Goal: Information Seeking & Learning: Compare options

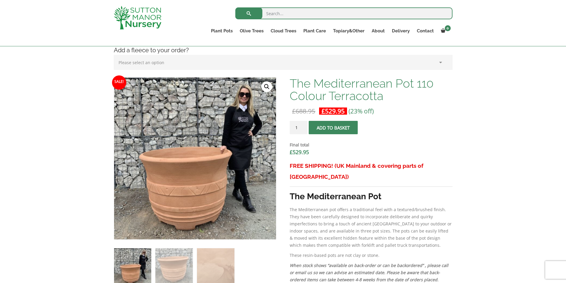
scroll to position [119, 0]
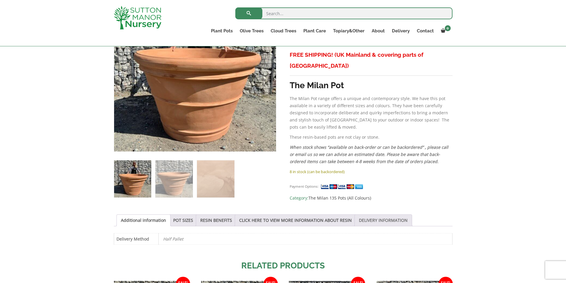
scroll to position [119, 0]
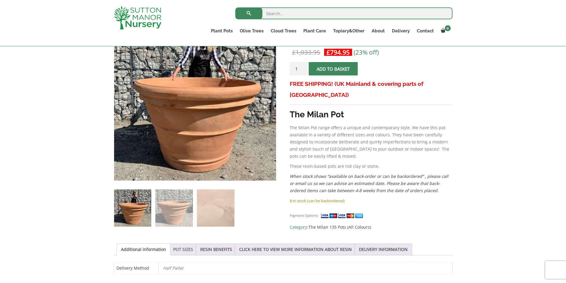
click at [176, 251] on link "POT SIZES" at bounding box center [183, 249] width 20 height 11
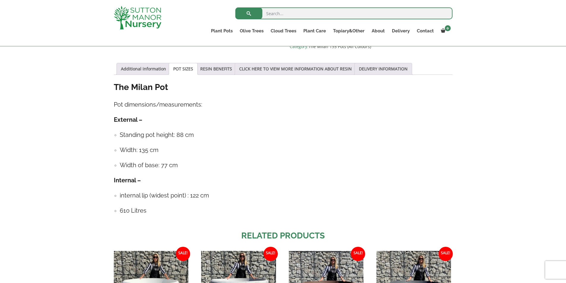
scroll to position [297, 0]
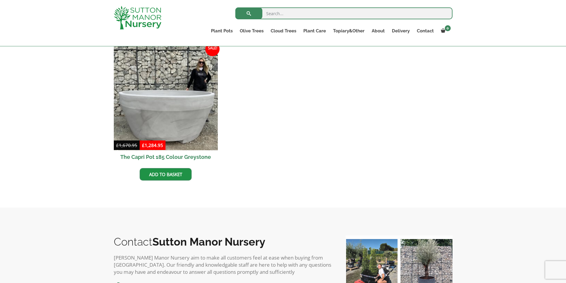
scroll to position [62, 0]
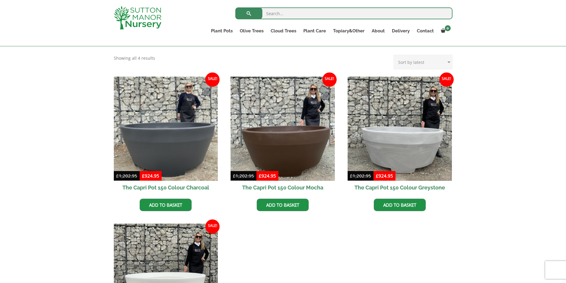
scroll to position [119, 0]
